Goal: Task Accomplishment & Management: Manage account settings

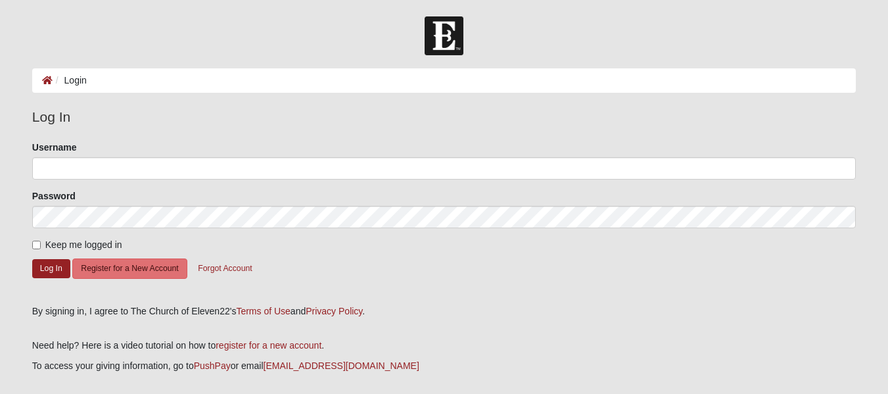
click at [93, 143] on div "Username" at bounding box center [444, 160] width 824 height 39
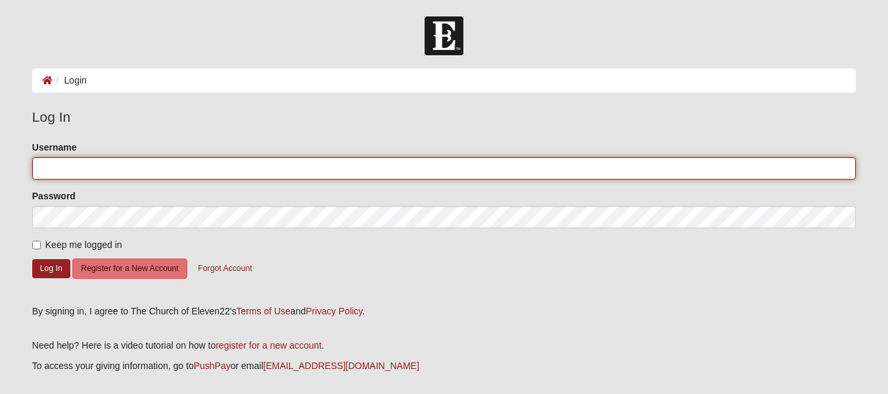
click at [91, 168] on input "Username" at bounding box center [444, 168] width 824 height 22
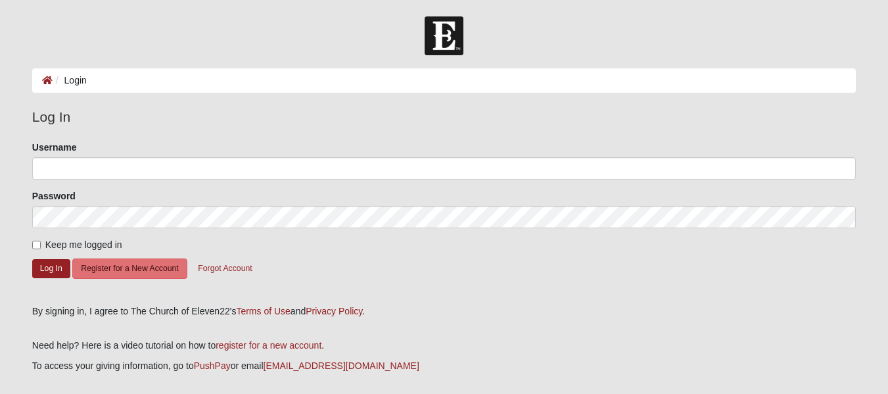
click at [53, 68] on form "Log In Login Login Error Log In Please correct the following: Username Password…" at bounding box center [444, 235] width 888 height 439
click at [47, 80] on icon at bounding box center [47, 80] width 11 height 9
